Goal: Information Seeking & Learning: Learn about a topic

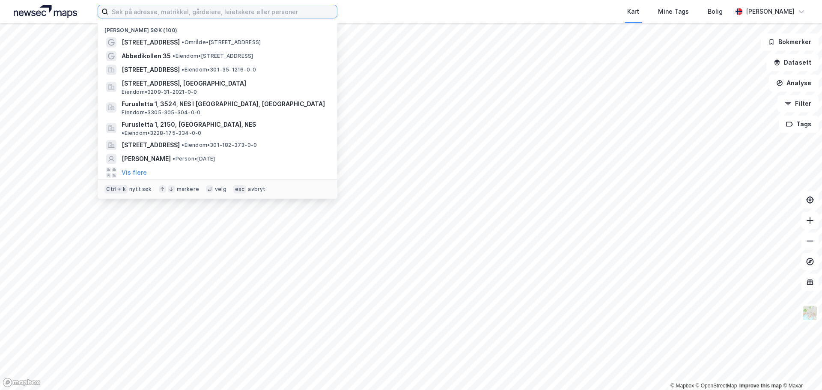
click at [190, 11] on input at bounding box center [222, 11] width 229 height 13
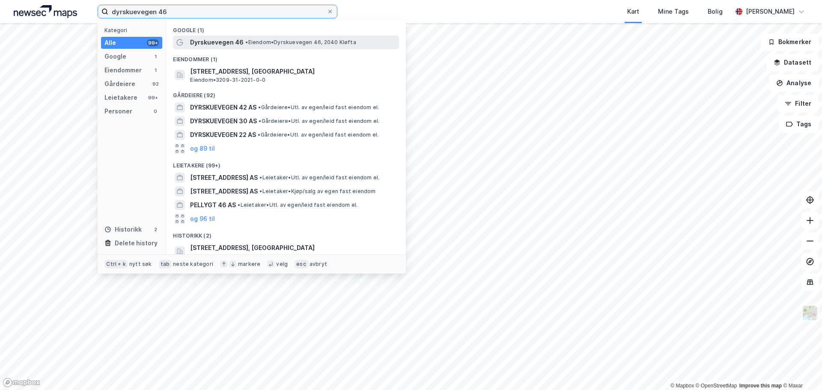
type input "dyrskuevegen 46"
click at [247, 39] on span "•" at bounding box center [246, 42] width 3 height 6
